Goal: Communication & Community: Answer question/provide support

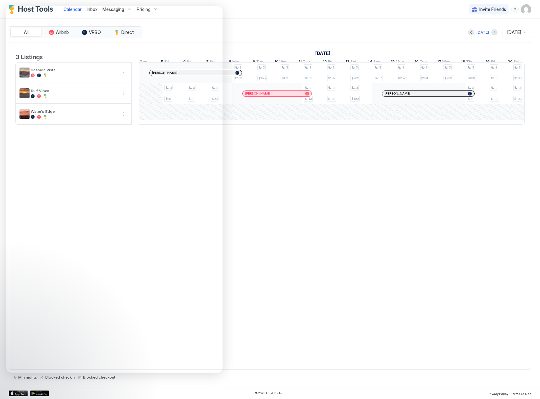
scroll to position [0, 428]
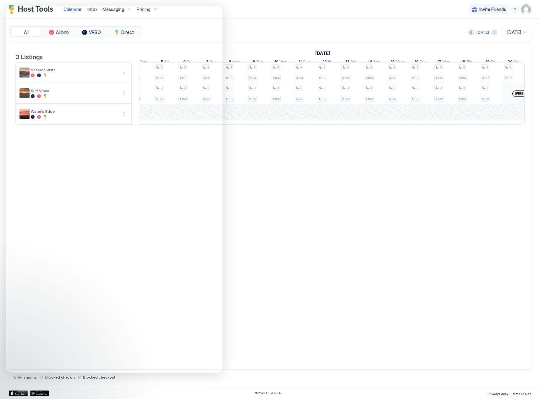
click at [327, 264] on div "3 Listings [DATE] [DATE] [DATE] 16 Sun 17 Mon 18 Tue 19 Wed 20 Thu 21 Fri 22 Sa…" at bounding box center [270, 206] width 523 height 328
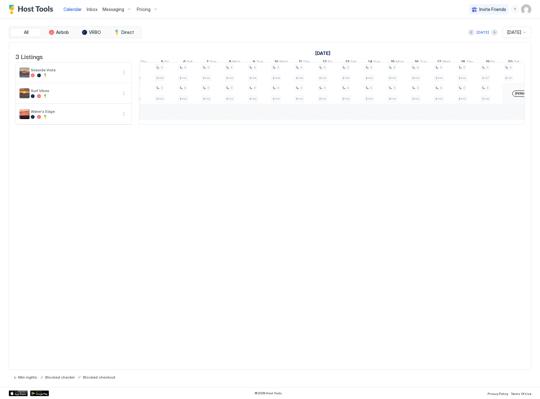
click at [92, 9] on span "Inbox" at bounding box center [92, 9] width 11 height 5
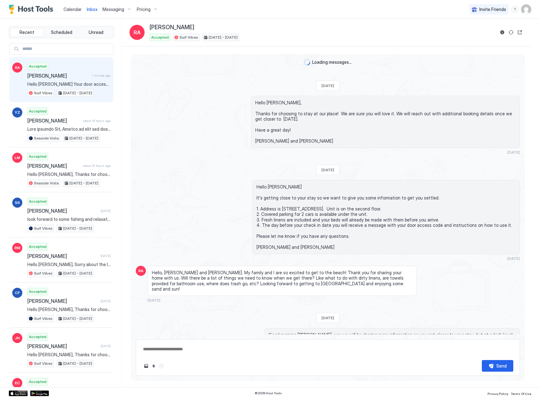
scroll to position [433, 0]
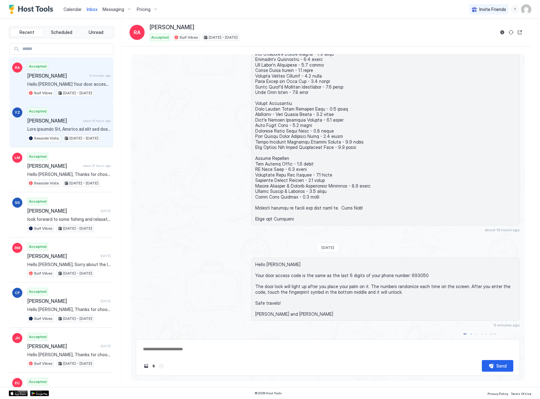
click at [63, 118] on span "[PERSON_NAME]" at bounding box center [53, 121] width 53 height 6
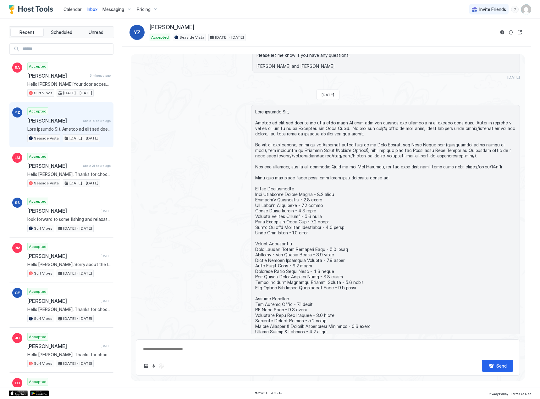
scroll to position [100, 0]
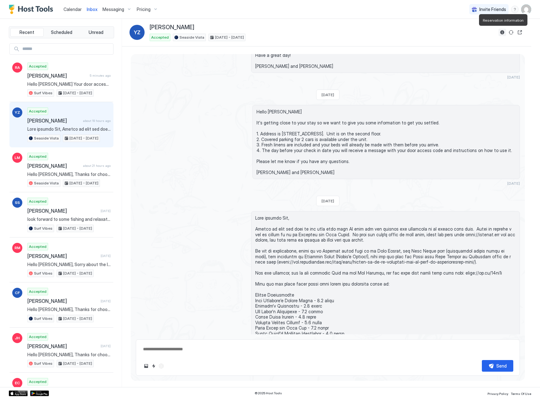
click at [501, 32] on button "Reservation information" at bounding box center [503, 33] width 8 height 8
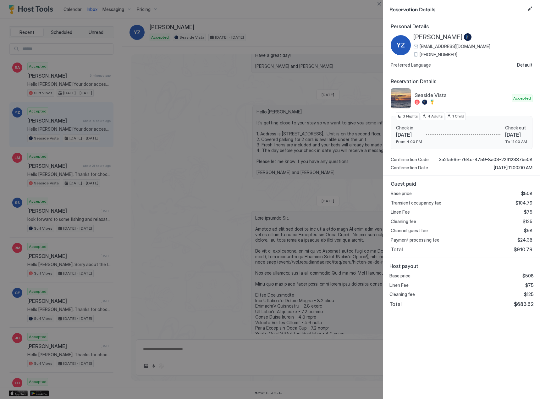
scroll to position [196, 0]
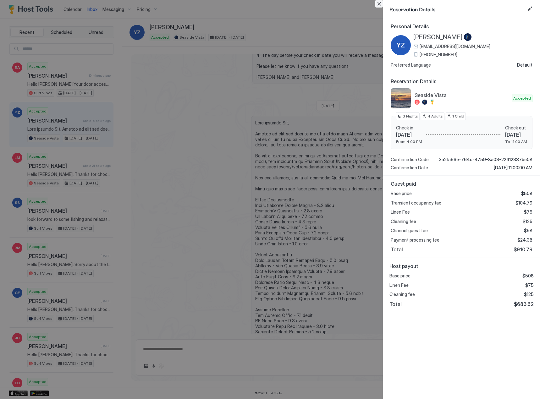
click at [380, 4] on button "Close" at bounding box center [379, 4] width 8 height 8
